Goal: Task Accomplishment & Management: Manage account settings

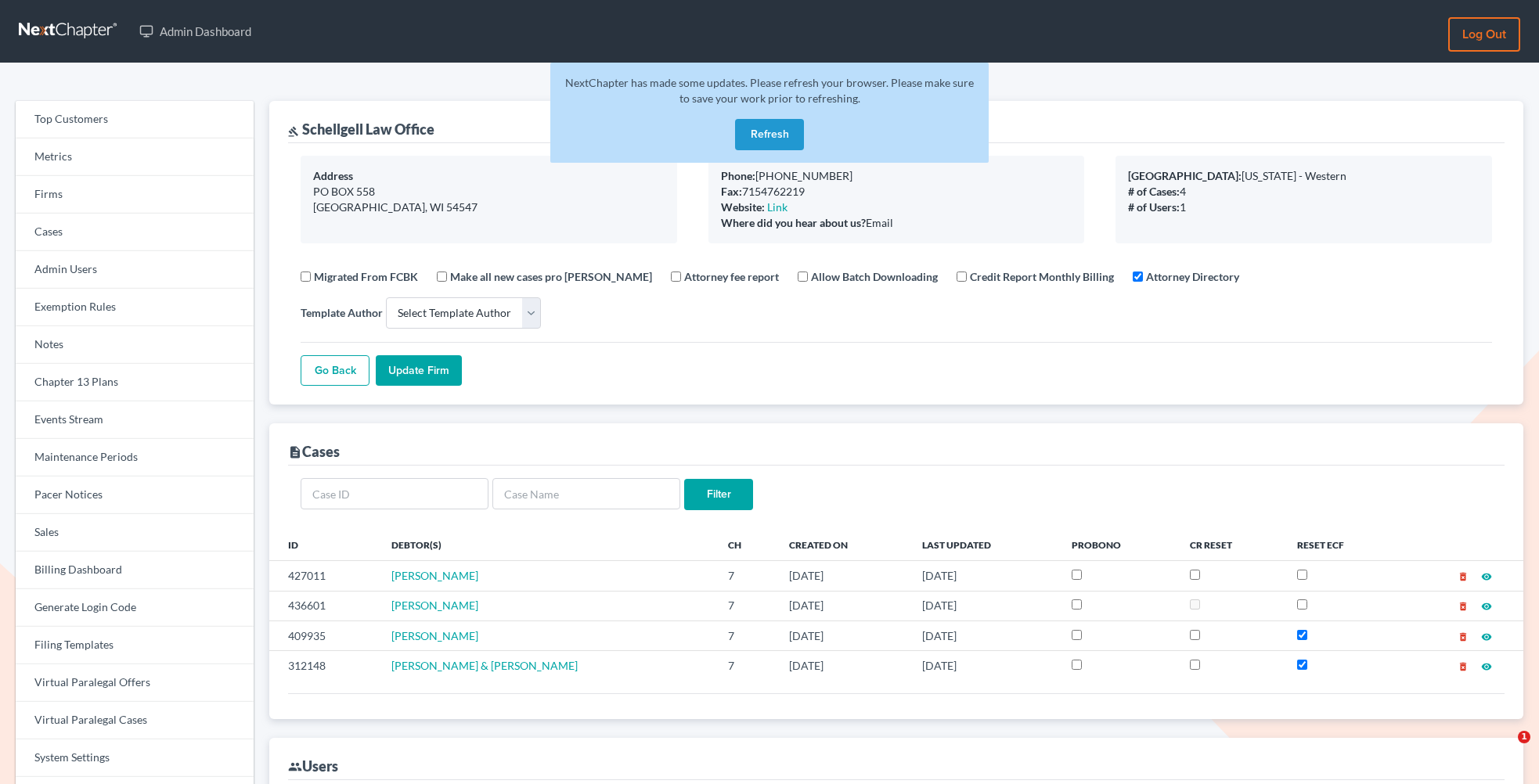
select select
click at [78, 196] on link "Firms" at bounding box center [134, 195] width 238 height 38
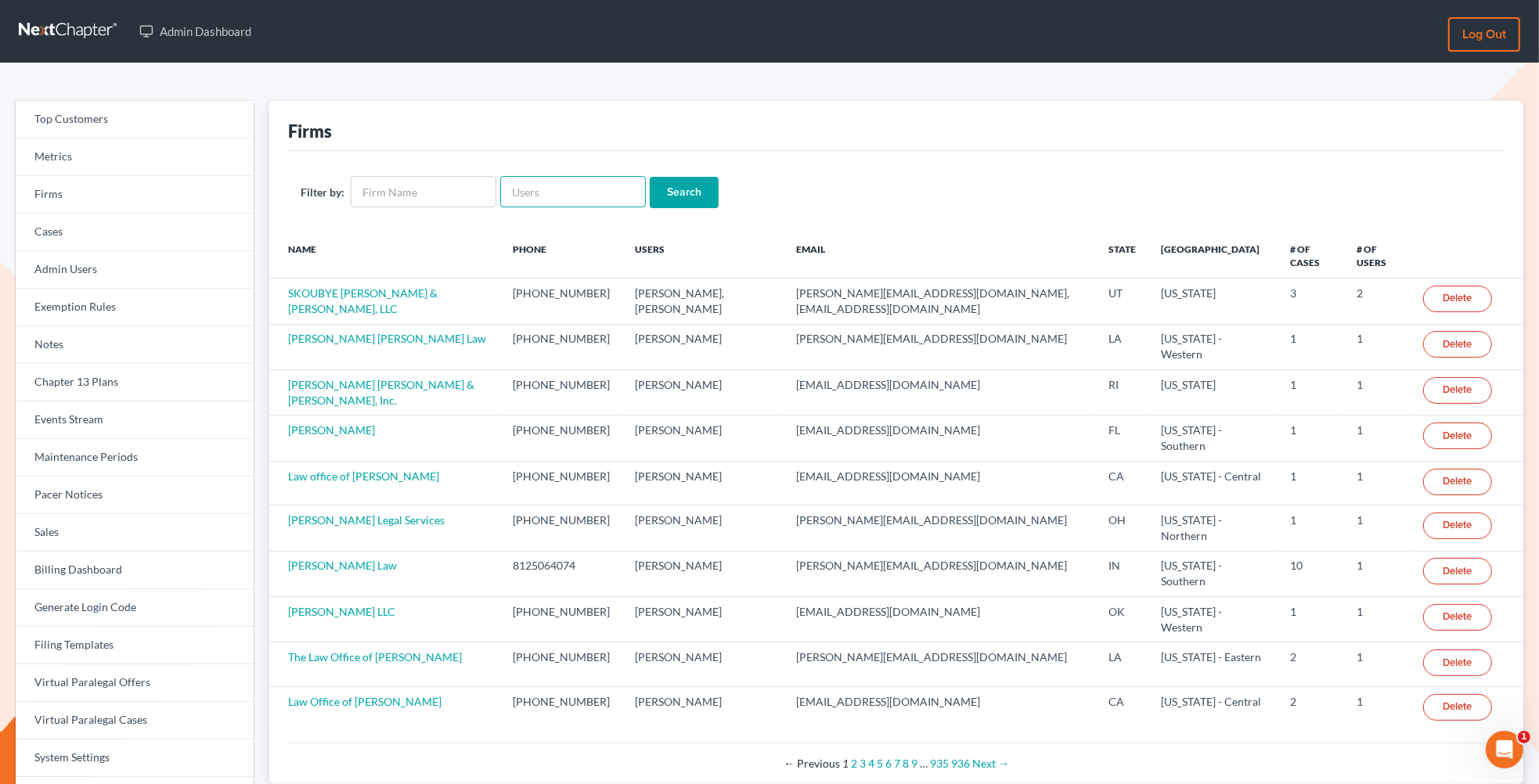
click at [530, 187] on input "text" at bounding box center [572, 191] width 145 height 31
paste input "underhillfam@outlook.com"
type input "underhillfam@outlook.com"
click at [649, 177] on input "Search" at bounding box center [684, 192] width 69 height 31
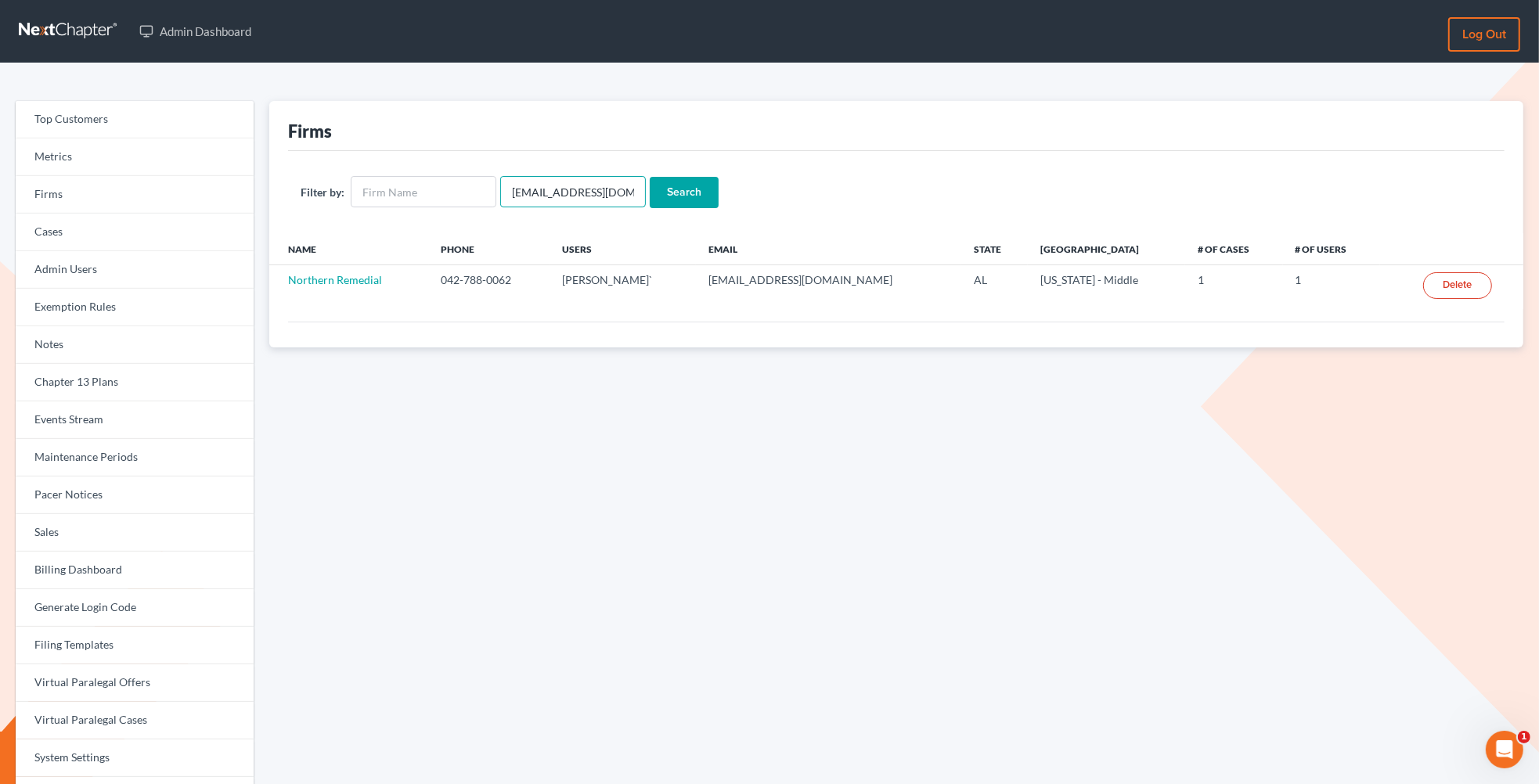
click at [570, 196] on input "underhillfam@outlook.com" at bounding box center [572, 191] width 145 height 31
paste input "nicholas@attorneyratush"
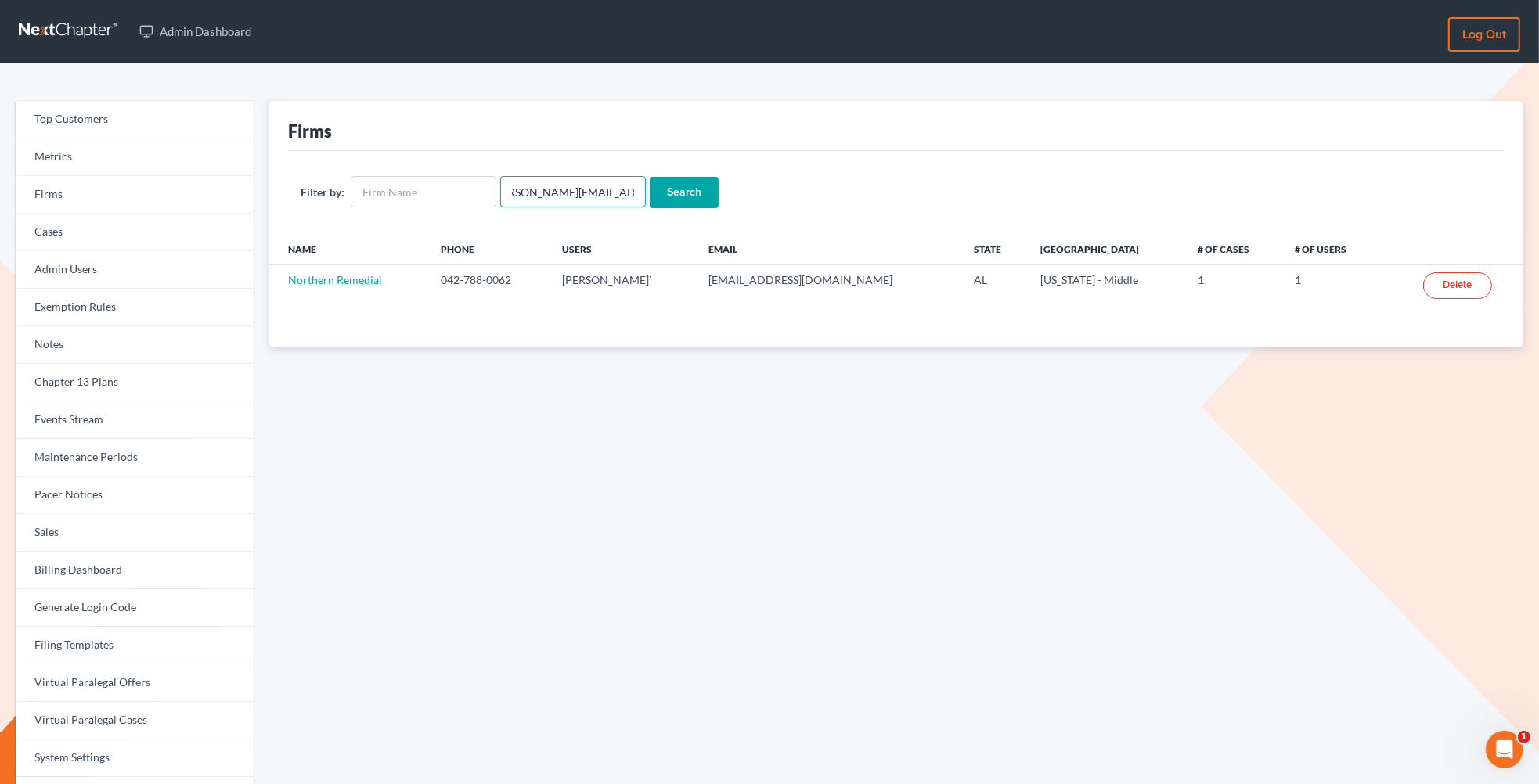
type input "[PERSON_NAME][EMAIL_ADDRESS][DOMAIN_NAME]"
click at [649, 177] on input "Search" at bounding box center [684, 192] width 69 height 31
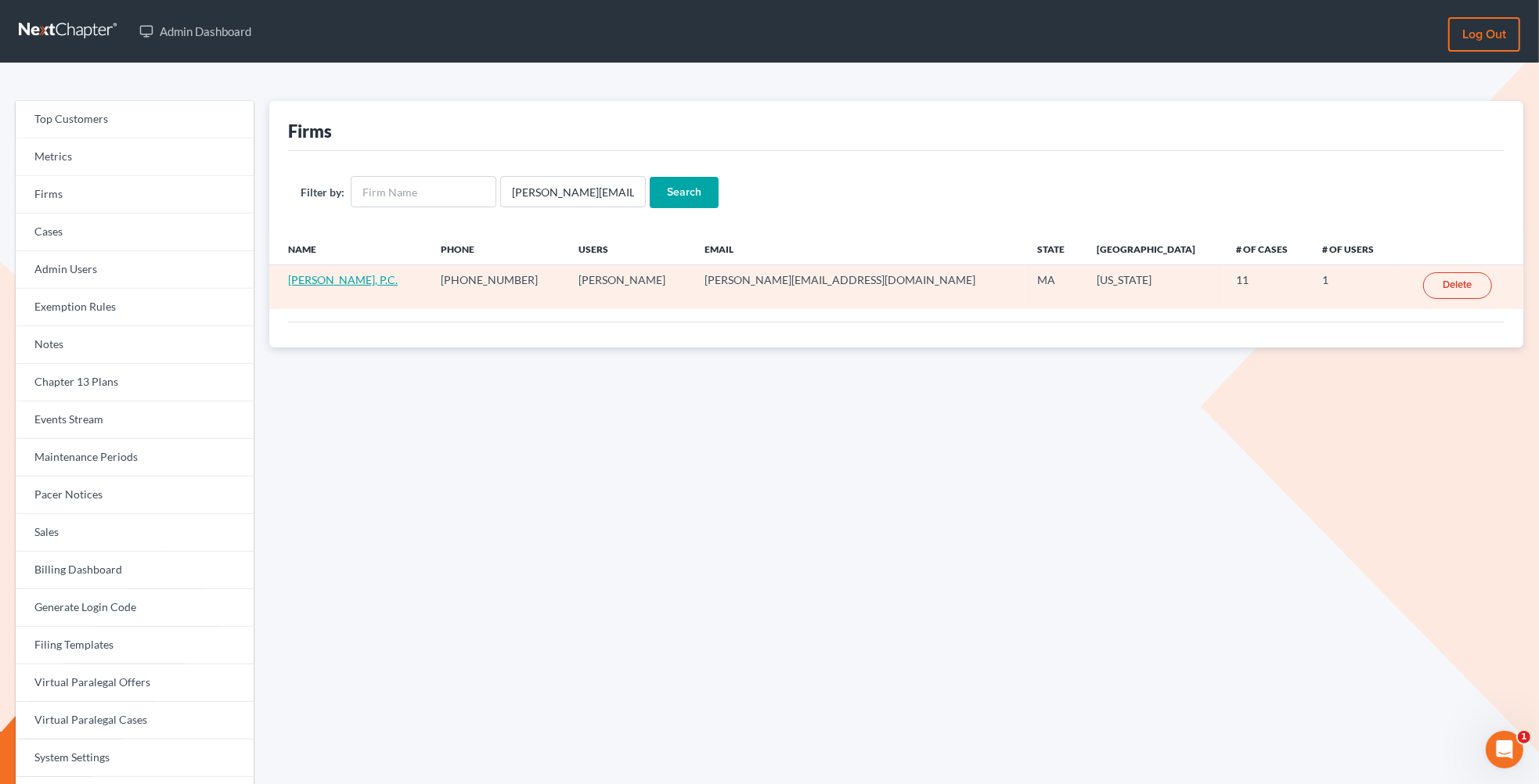
click at [301, 279] on link "[PERSON_NAME], P.C." at bounding box center [342, 280] width 109 height 13
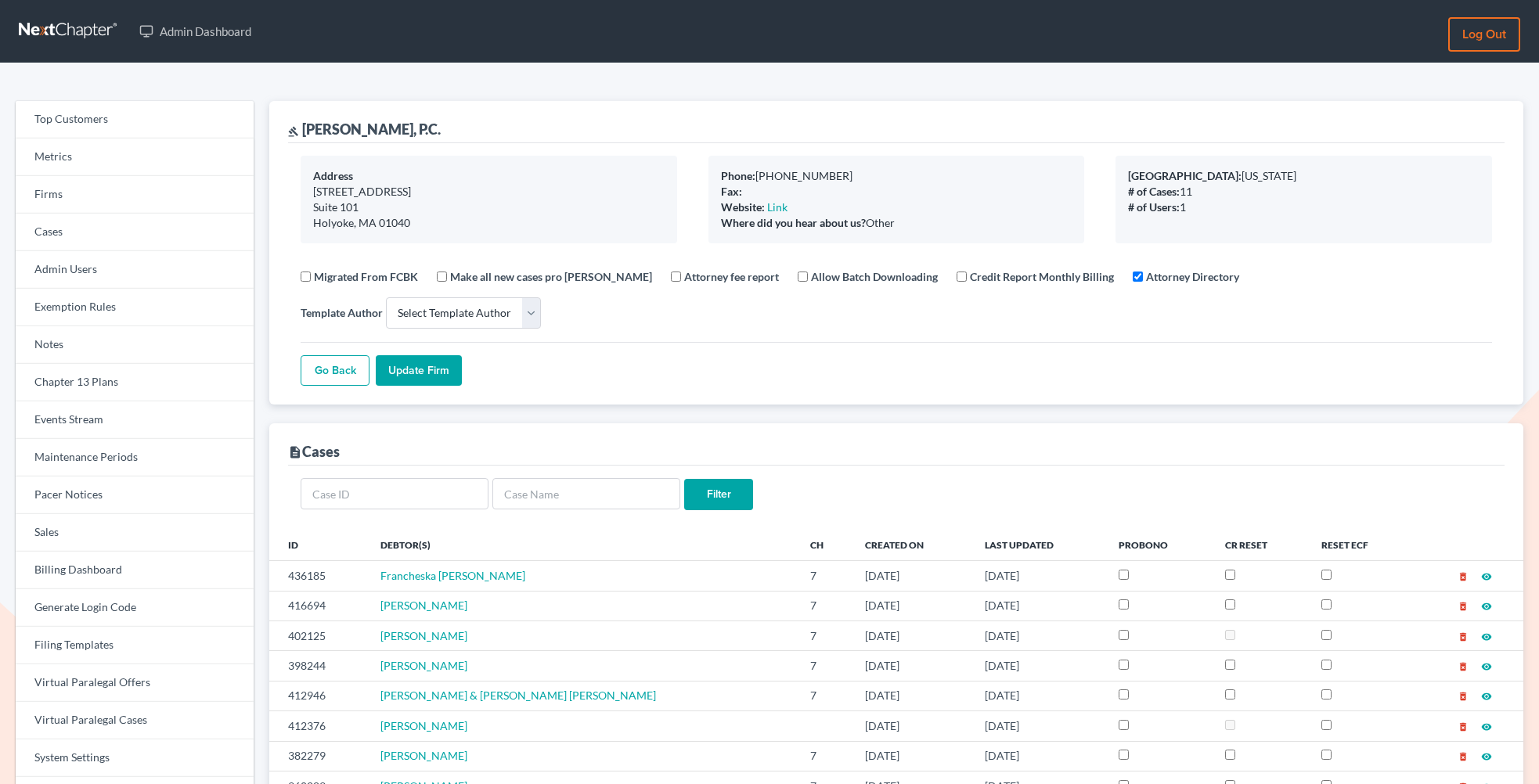
select select
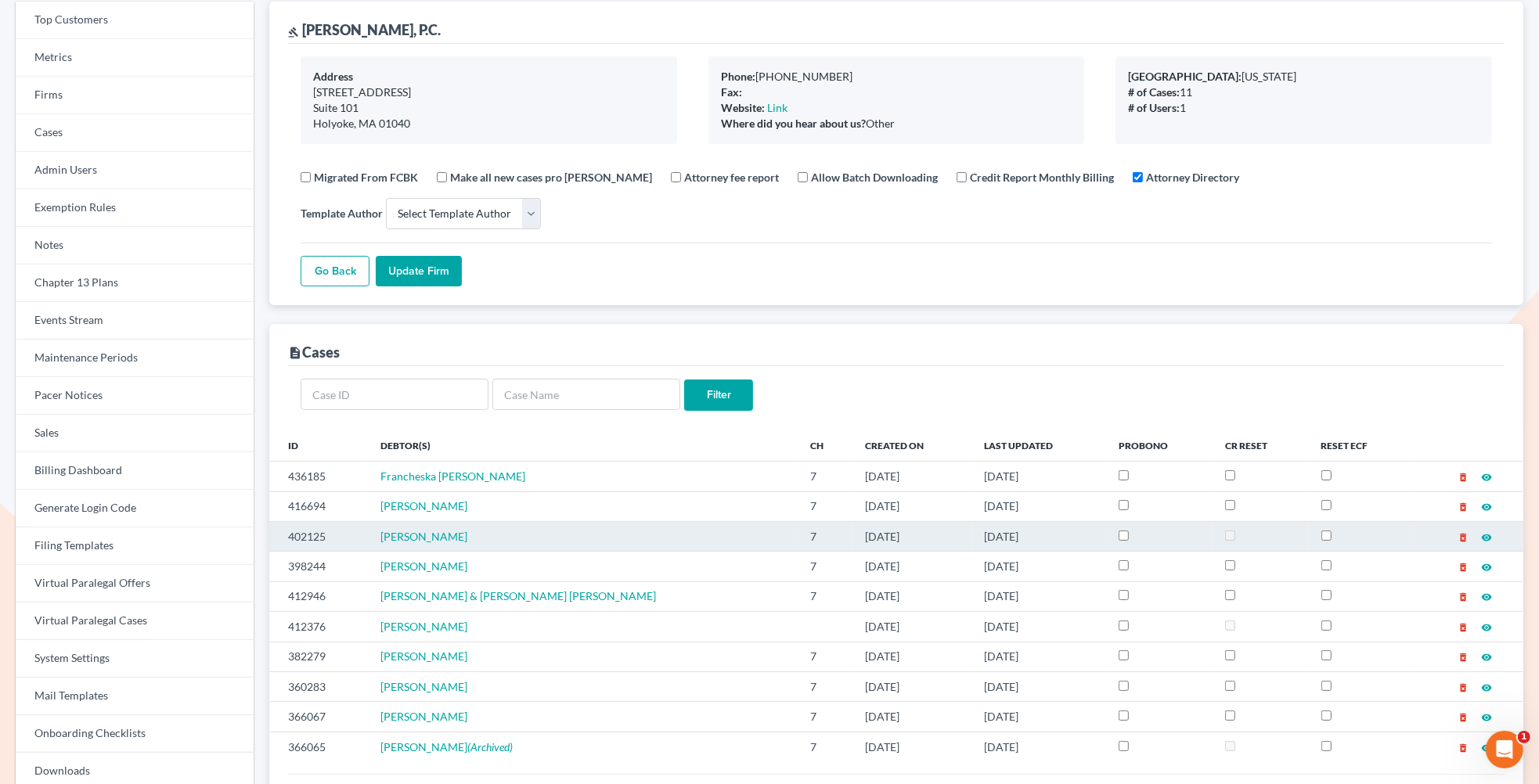
scroll to position [101, 0]
